Goal: Task Accomplishment & Management: Use online tool/utility

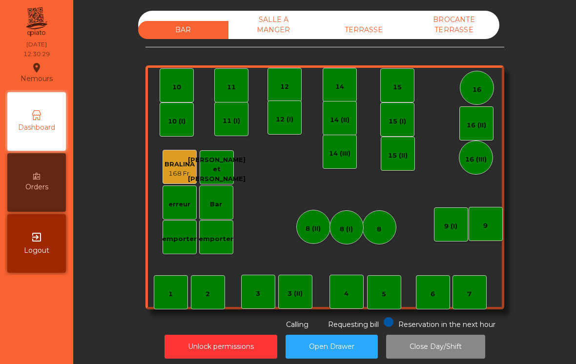
click at [353, 21] on div "TERRASSE" at bounding box center [364, 30] width 90 height 18
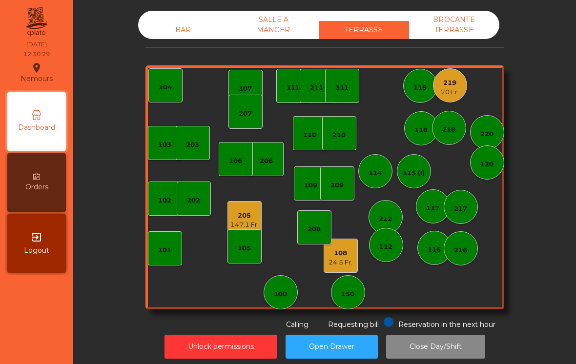
click at [254, 219] on div "205" at bounding box center [244, 216] width 28 height 10
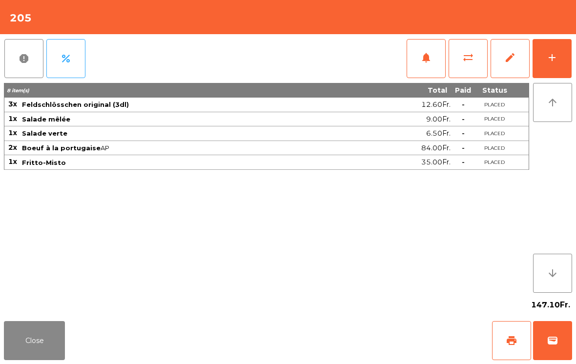
click at [557, 48] on button "add" at bounding box center [552, 58] width 39 height 39
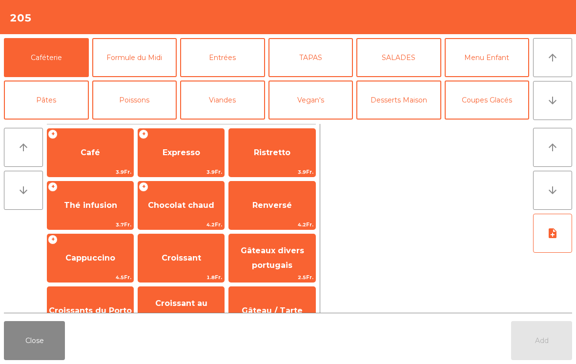
click at [565, 97] on button "arrow_downward" at bounding box center [552, 100] width 39 height 39
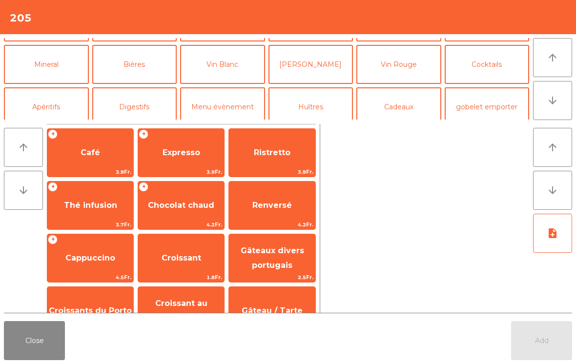
scroll to position [85, 0]
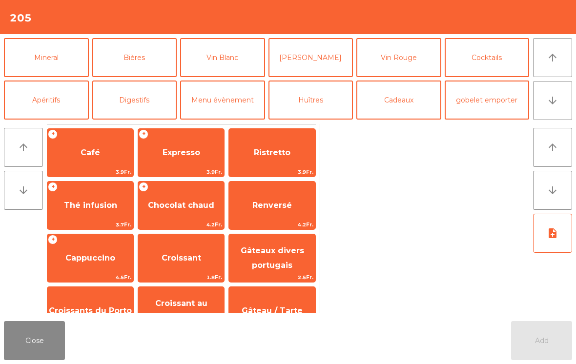
click at [156, 59] on button "Bières" at bounding box center [134, 57] width 85 height 39
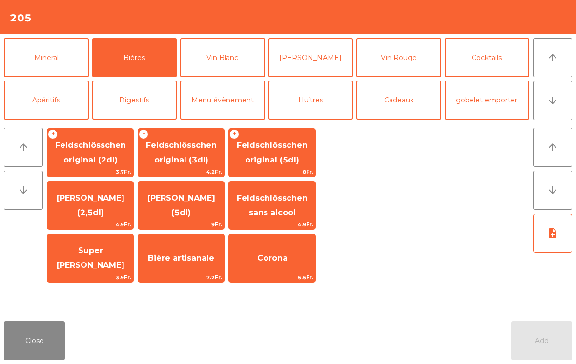
click at [200, 161] on span "Feldschlösschen original (3dl)" at bounding box center [181, 153] width 71 height 24
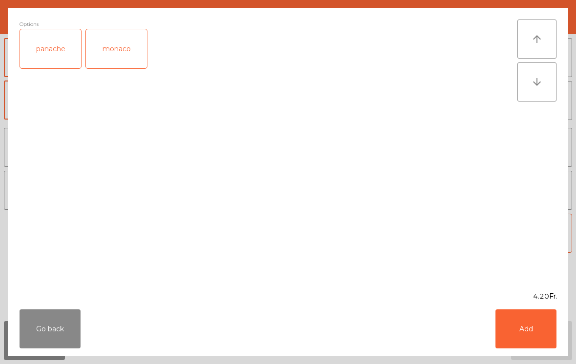
click at [45, 43] on div "panache" at bounding box center [50, 48] width 61 height 39
click at [520, 333] on button "Add" at bounding box center [526, 329] width 61 height 39
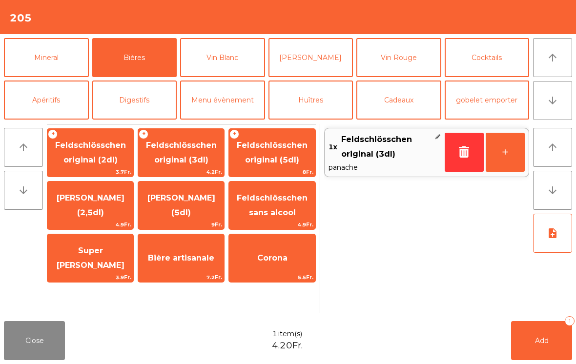
click at [540, 332] on button "Add 1" at bounding box center [541, 340] width 61 height 39
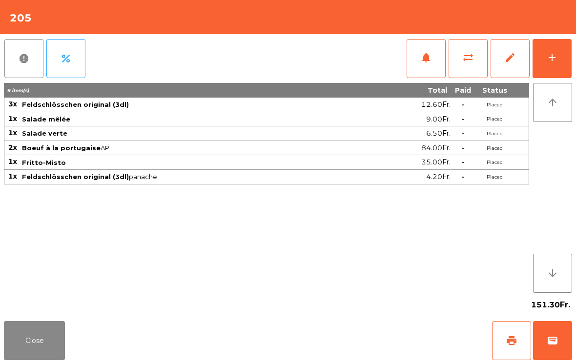
click at [19, 354] on button "Close" at bounding box center [34, 340] width 61 height 39
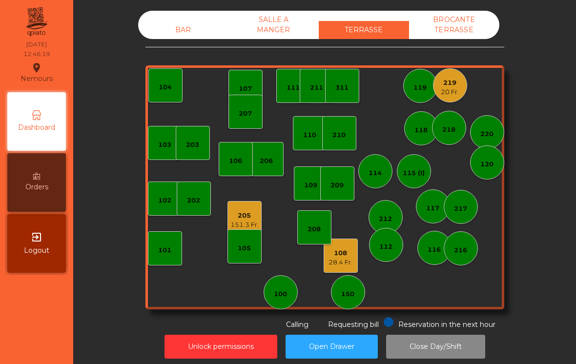
click at [232, 232] on div "105" at bounding box center [245, 246] width 34 height 34
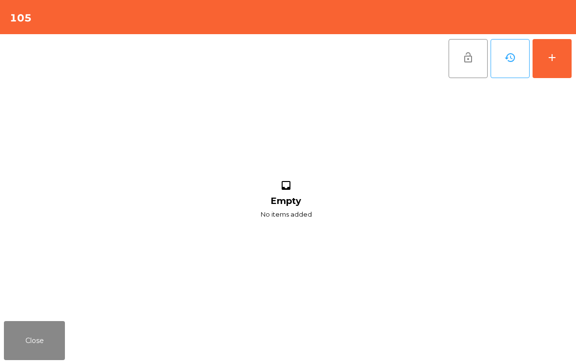
click at [552, 52] on div "add" at bounding box center [552, 58] width 12 height 12
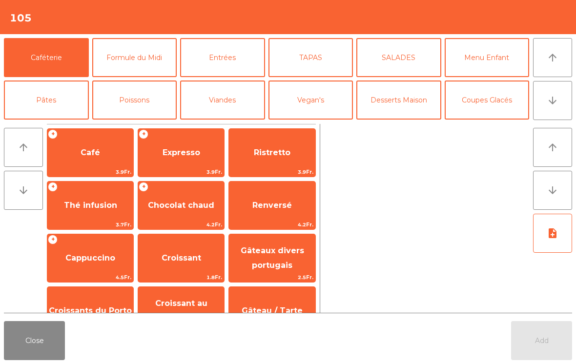
click at [40, 348] on button "Close" at bounding box center [34, 340] width 61 height 39
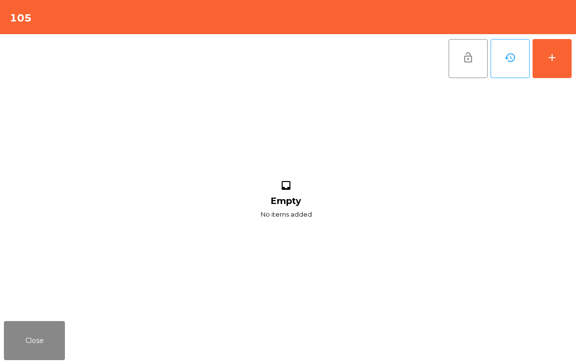
click at [30, 348] on button "Close" at bounding box center [34, 340] width 61 height 39
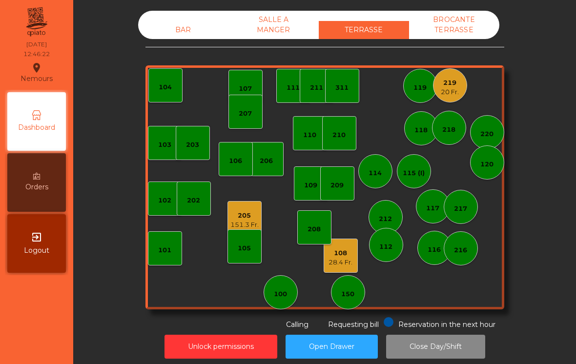
click at [247, 212] on div "205" at bounding box center [244, 216] width 28 height 10
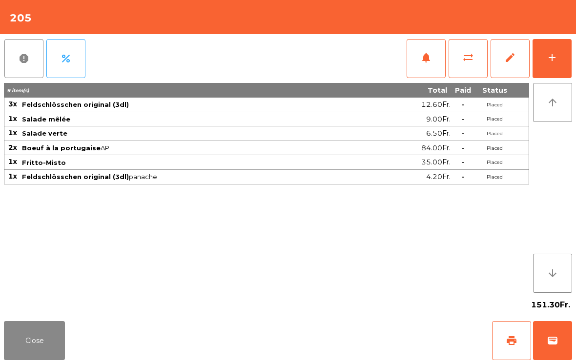
click at [554, 60] on div "add" at bounding box center [552, 58] width 12 height 12
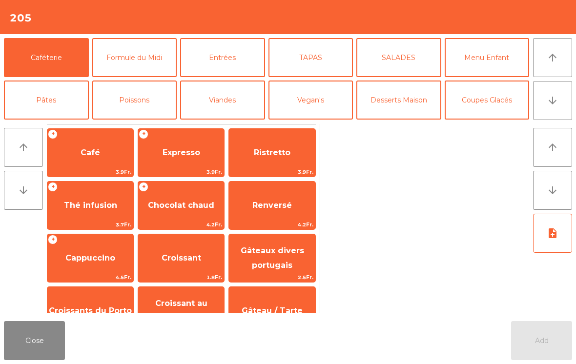
click at [185, 150] on span "Expresso" at bounding box center [182, 152] width 38 height 9
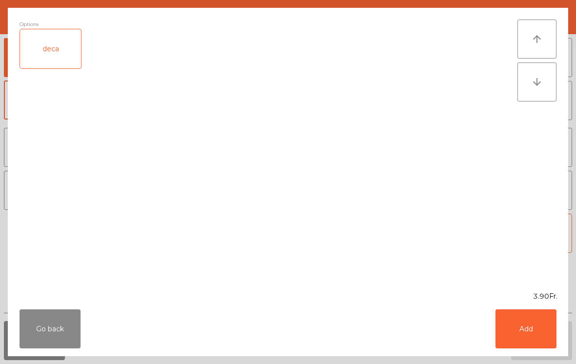
click at [522, 319] on button "Add" at bounding box center [526, 329] width 61 height 39
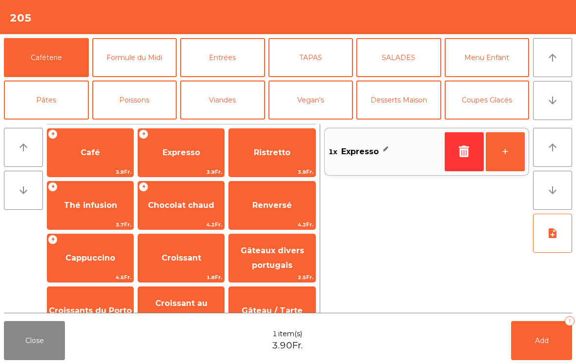
click at [502, 147] on button "+" at bounding box center [505, 151] width 39 height 39
click at [511, 150] on button "+" at bounding box center [505, 151] width 39 height 39
click at [536, 346] on button "Add 3" at bounding box center [541, 340] width 61 height 39
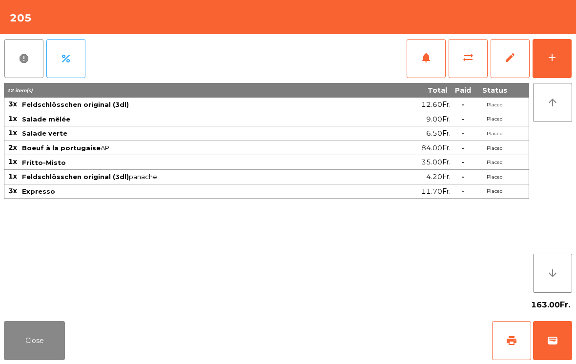
click at [44, 345] on button "Close" at bounding box center [34, 340] width 61 height 39
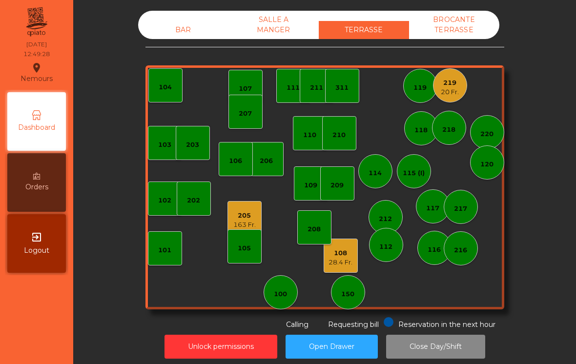
click at [238, 213] on div "205" at bounding box center [244, 216] width 22 height 10
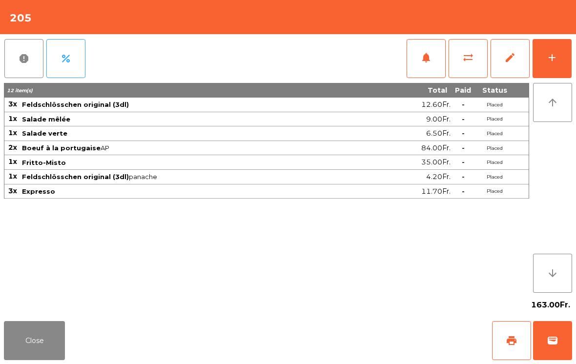
click at [496, 347] on button "print" at bounding box center [511, 340] width 39 height 39
